Goal: Task Accomplishment & Management: Manage account settings

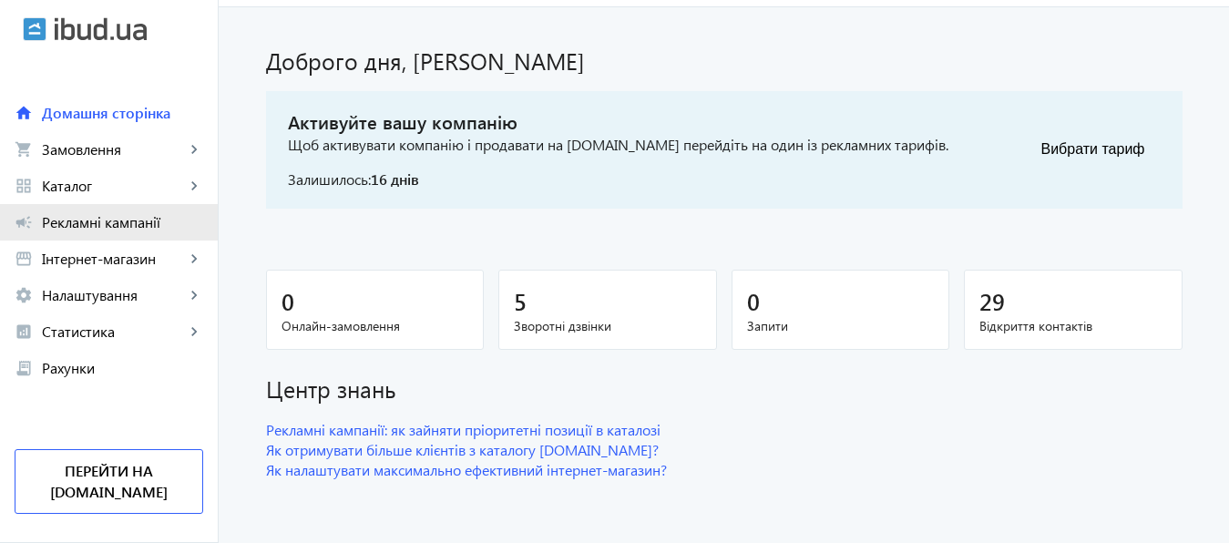
click at [113, 229] on span "Рекламні кампанії" at bounding box center [122, 222] width 161 height 18
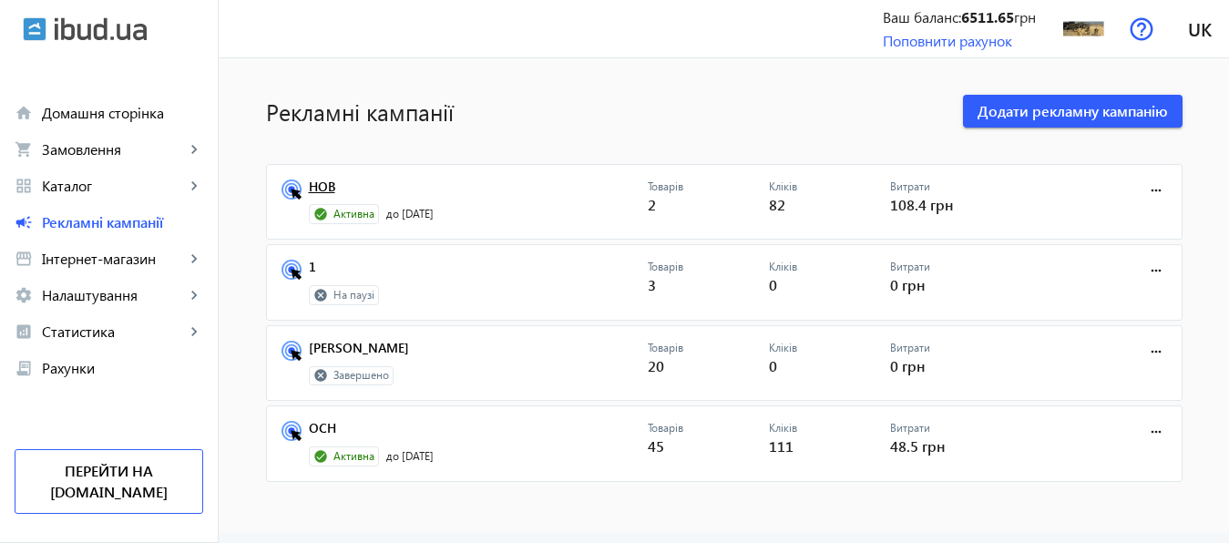
click at [318, 185] on link "НОВ" at bounding box center [478, 192] width 339 height 26
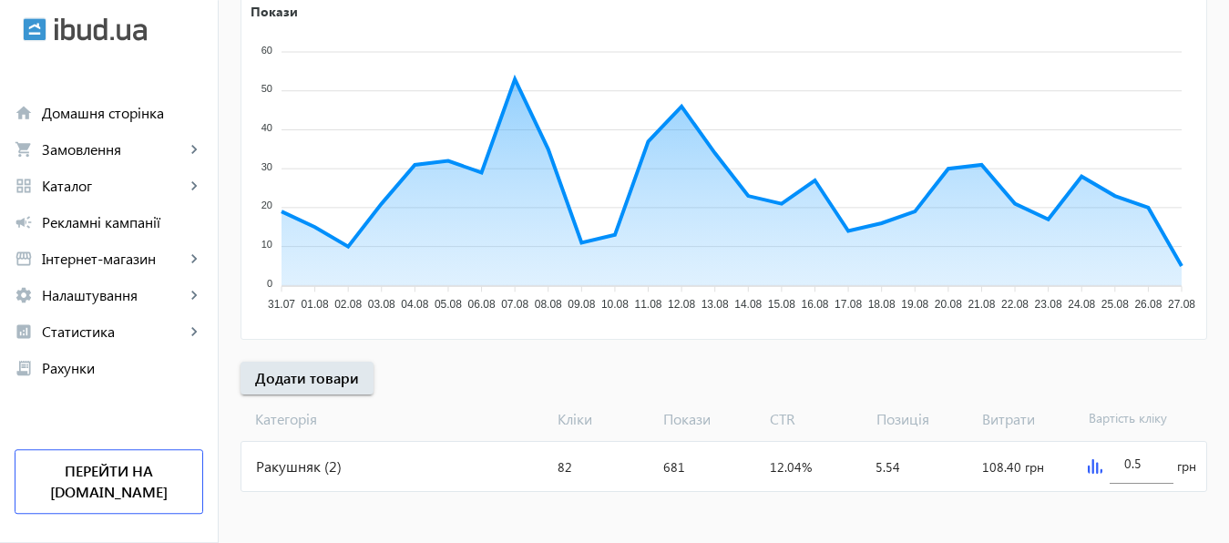
scroll to position [338, 0]
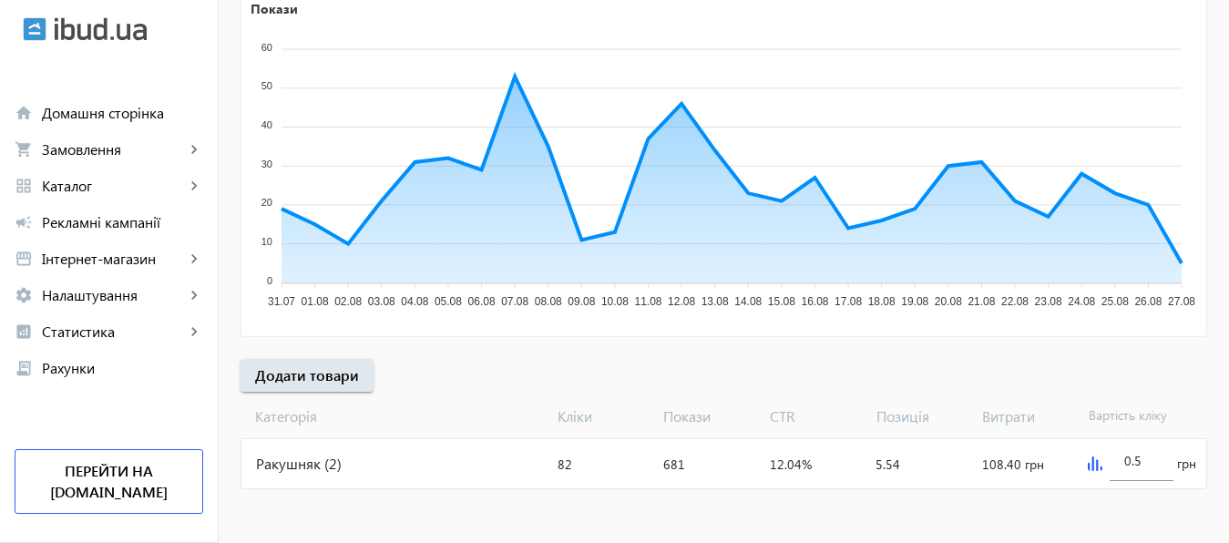
click at [1090, 459] on img at bounding box center [1095, 463] width 15 height 15
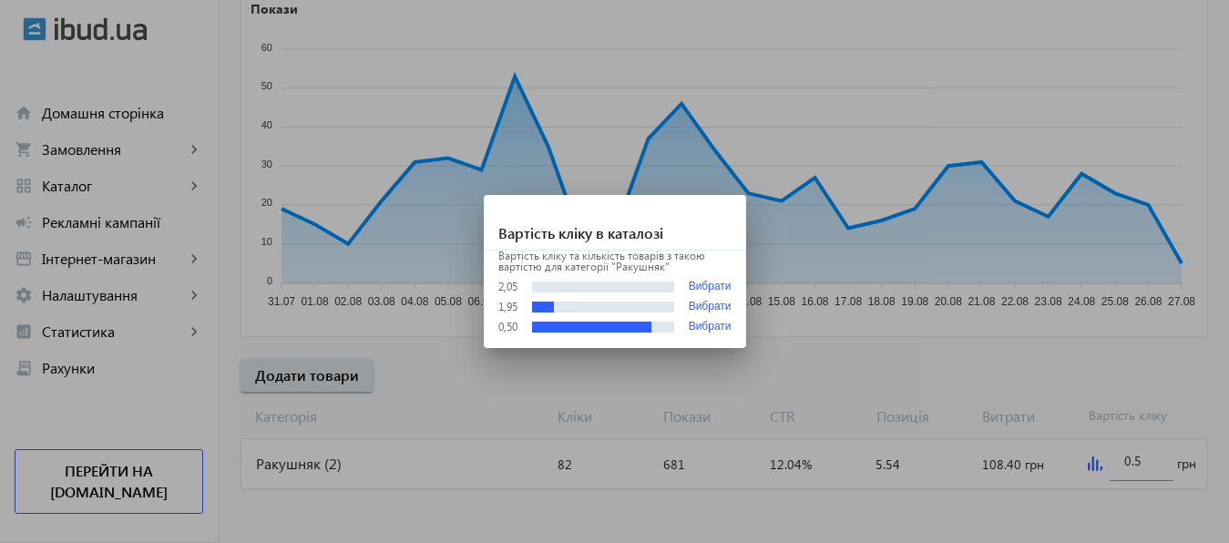
scroll to position [0, 0]
